Goal: Information Seeking & Learning: Learn about a topic

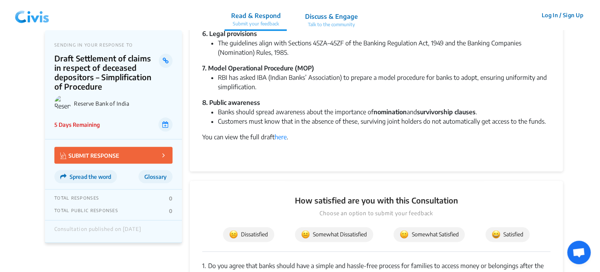
scroll to position [358, 0]
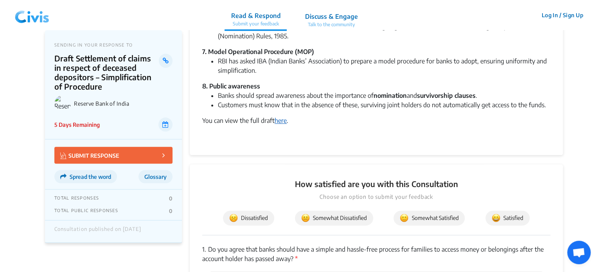
click at [281, 118] on link "here" at bounding box center [281, 121] width 12 height 8
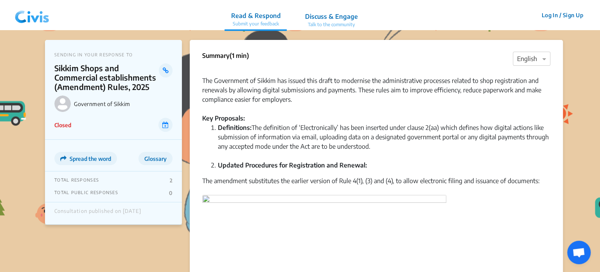
click at [34, 17] on img at bounding box center [32, 15] width 41 height 23
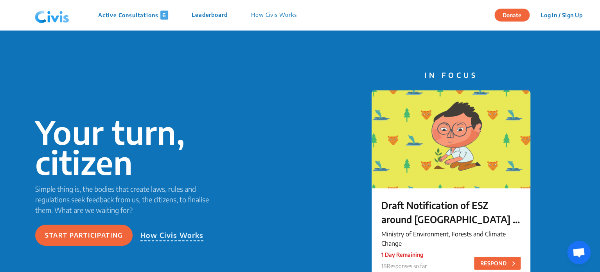
click at [146, 15] on p "Active Consultations 6" at bounding box center [133, 15] width 70 height 9
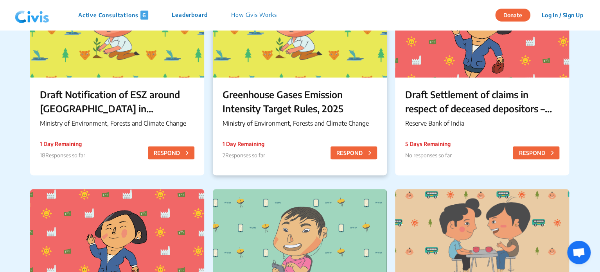
scroll to position [178, 0]
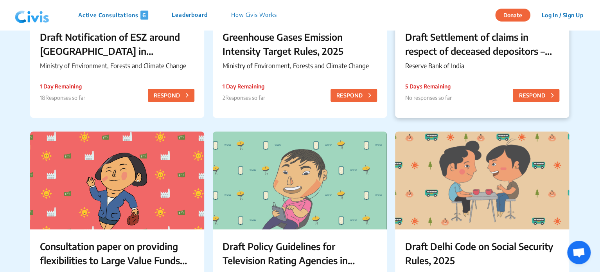
click at [479, 59] on div "Draft Settlement of claims in respect of deceased depositors – Simplification o…" at bounding box center [482, 51] width 174 height 63
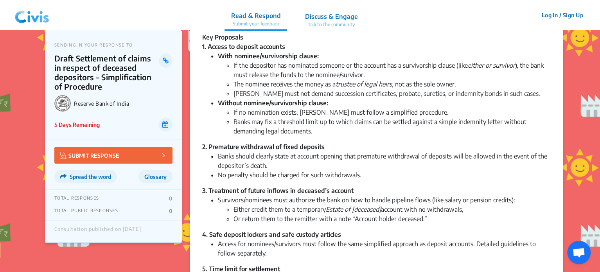
scroll to position [64, 0]
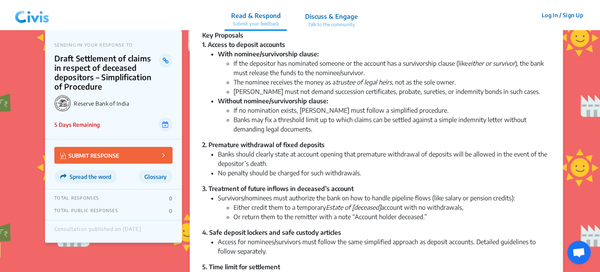
click at [413, 130] on li "Banks may fix a threshold limit up to which claims can be settled against a sim…" at bounding box center [392, 124] width 317 height 19
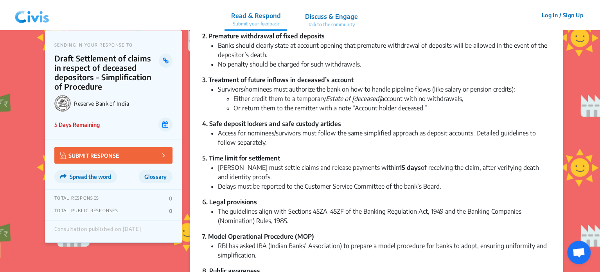
scroll to position [173, 0]
drag, startPoint x: 304, startPoint y: 186, endPoint x: 401, endPoint y: 186, distance: 97.1
click at [401, 186] on li "Delays must be reported to the Customer Service Committee of the bank’s Board." at bounding box center [384, 185] width 333 height 9
copy li "Customer Service Committee of the"
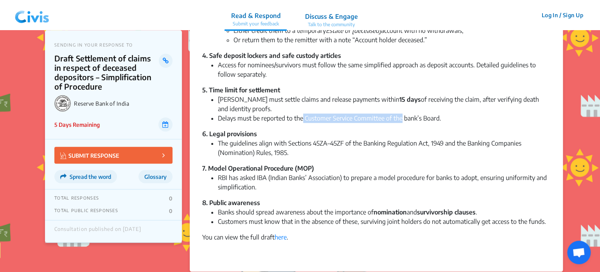
scroll to position [256, 0]
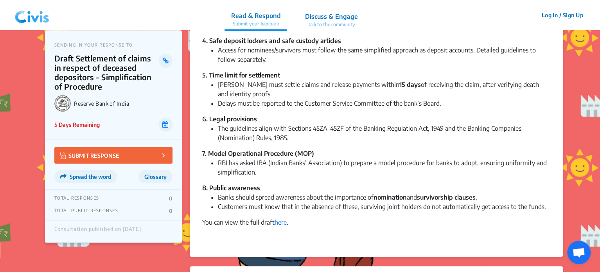
click at [368, 149] on div "7. Model Operational Procedure (MOP)" at bounding box center [376, 153] width 348 height 9
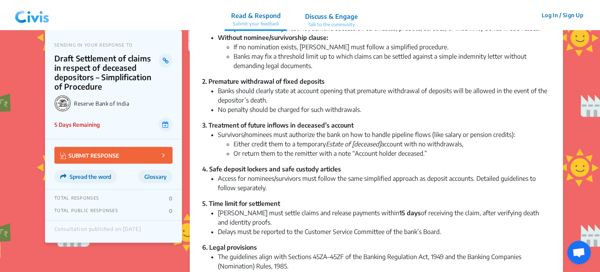
scroll to position [127, 0]
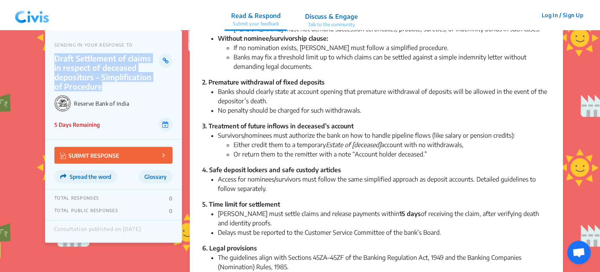
drag, startPoint x: 55, startPoint y: 56, endPoint x: 102, endPoint y: 83, distance: 54.0
click at [102, 83] on p "Draft Settlement of claims in respect of deceased depositors – Simplification o…" at bounding box center [106, 73] width 104 height 38
copy p "Draft Settlement of claims in respect of deceased depositors – Simplification o…"
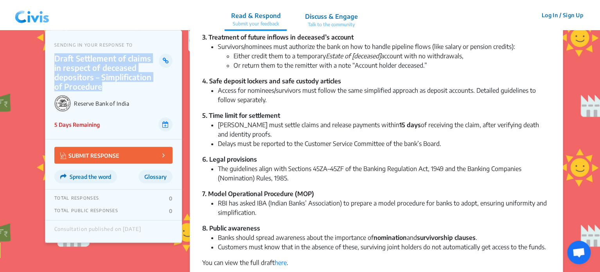
scroll to position [218, 0]
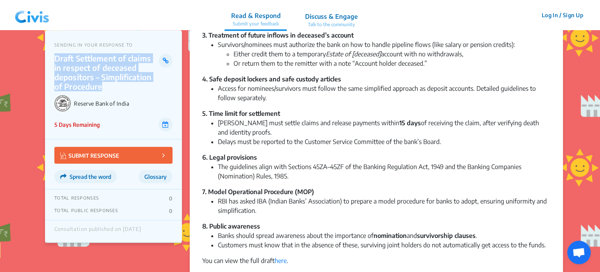
click at [95, 65] on p "Draft Settlement of claims in respect of deceased depositors – Simplification o…" at bounding box center [106, 73] width 104 height 38
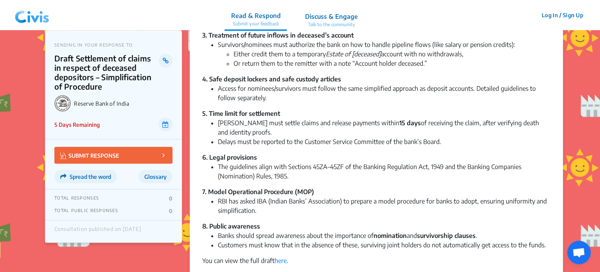
click at [38, 11] on img at bounding box center [32, 15] width 41 height 23
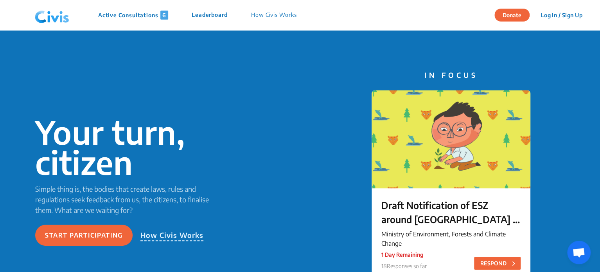
click at [130, 12] on p "Active Consultations 6" at bounding box center [133, 15] width 70 height 9
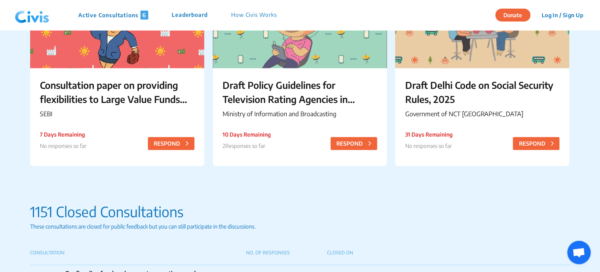
scroll to position [340, 0]
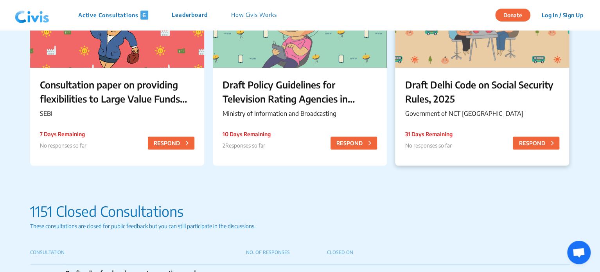
click at [460, 93] on p "Draft Delhi Code on Social Security Rules, 2025" at bounding box center [482, 91] width 155 height 28
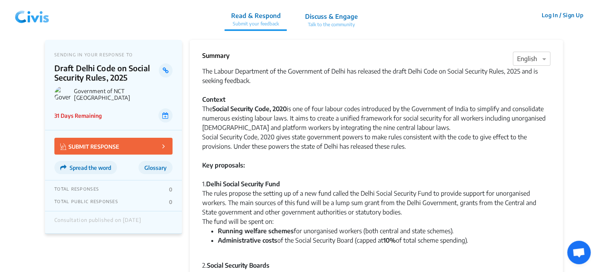
click at [32, 18] on img at bounding box center [32, 15] width 41 height 23
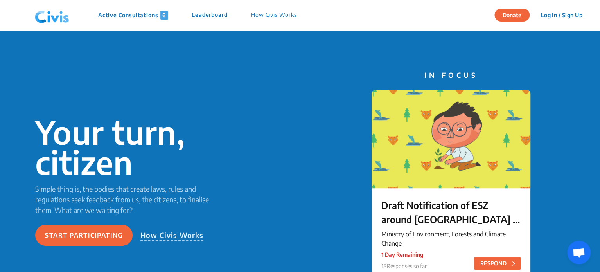
click at [126, 13] on p "Active Consultations 6" at bounding box center [133, 15] width 70 height 9
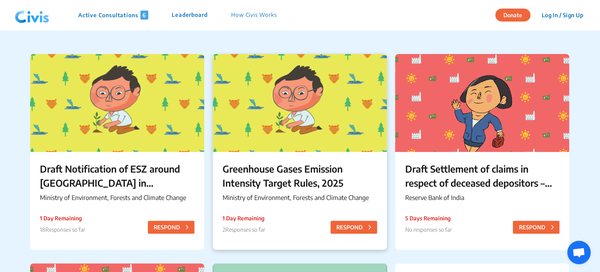
scroll to position [47, 0]
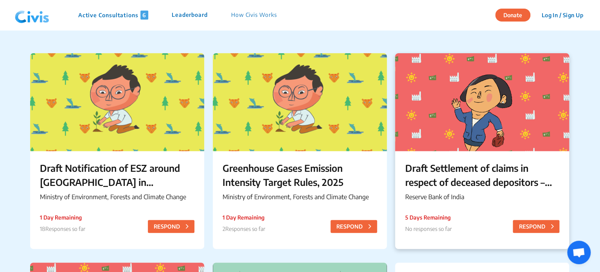
click at [479, 169] on p "Draft Settlement of claims in respect of deceased depositors – Simplification o…" at bounding box center [482, 175] width 155 height 28
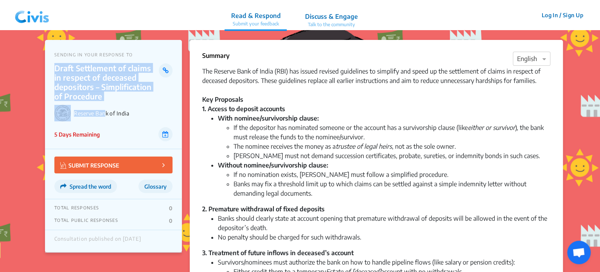
drag, startPoint x: 55, startPoint y: 67, endPoint x: 106, endPoint y: 101, distance: 62.3
click at [106, 101] on div "SENDING IN YOUR RESPONSE TO Draft Settlement of claims in respect of deceased d…" at bounding box center [113, 94] width 137 height 109
drag, startPoint x: 106, startPoint y: 101, endPoint x: 60, endPoint y: 78, distance: 51.8
click at [60, 78] on div "SENDING IN YOUR RESPONSE TO Draft Settlement of claims in respect of deceased d…" at bounding box center [113, 94] width 137 height 109
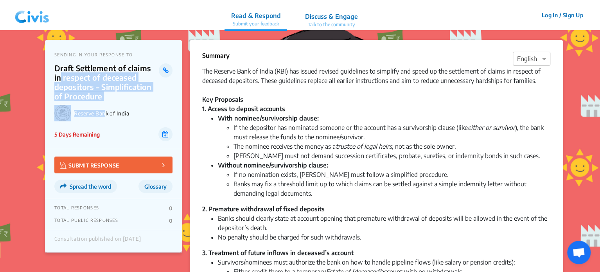
click at [60, 78] on p "Draft Settlement of claims in respect of deceased depositors – Simplification o…" at bounding box center [106, 82] width 104 height 38
drag, startPoint x: 55, startPoint y: 66, endPoint x: 104, endPoint y: 94, distance: 56.9
click at [104, 94] on p "Draft Settlement of claims in respect of deceased depositors – Simplification o…" at bounding box center [106, 82] width 104 height 38
copy p "Draft Settlement of claims in respect of deceased depositors – Simplification o…"
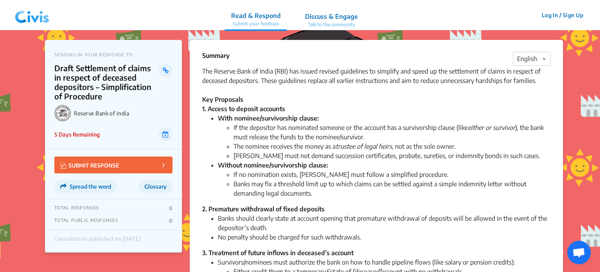
click at [387, 117] on li "With nominee/survivorship clause: If the depositor has nominated someone or the…" at bounding box center [384, 136] width 333 height 47
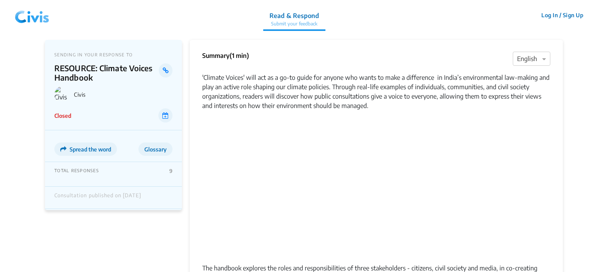
scroll to position [238, 0]
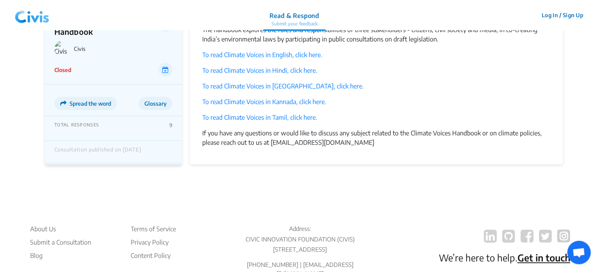
click at [38, 15] on img at bounding box center [32, 15] width 41 height 23
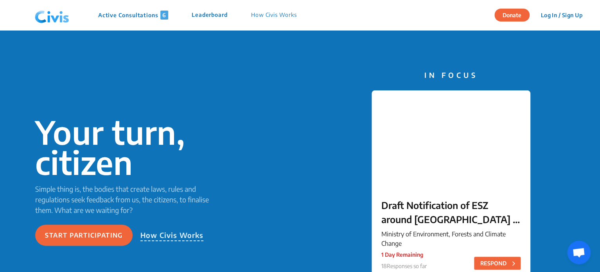
click at [135, 11] on p "Active Consultations 6" at bounding box center [133, 15] width 70 height 9
